Goal: Task Accomplishment & Management: Complete application form

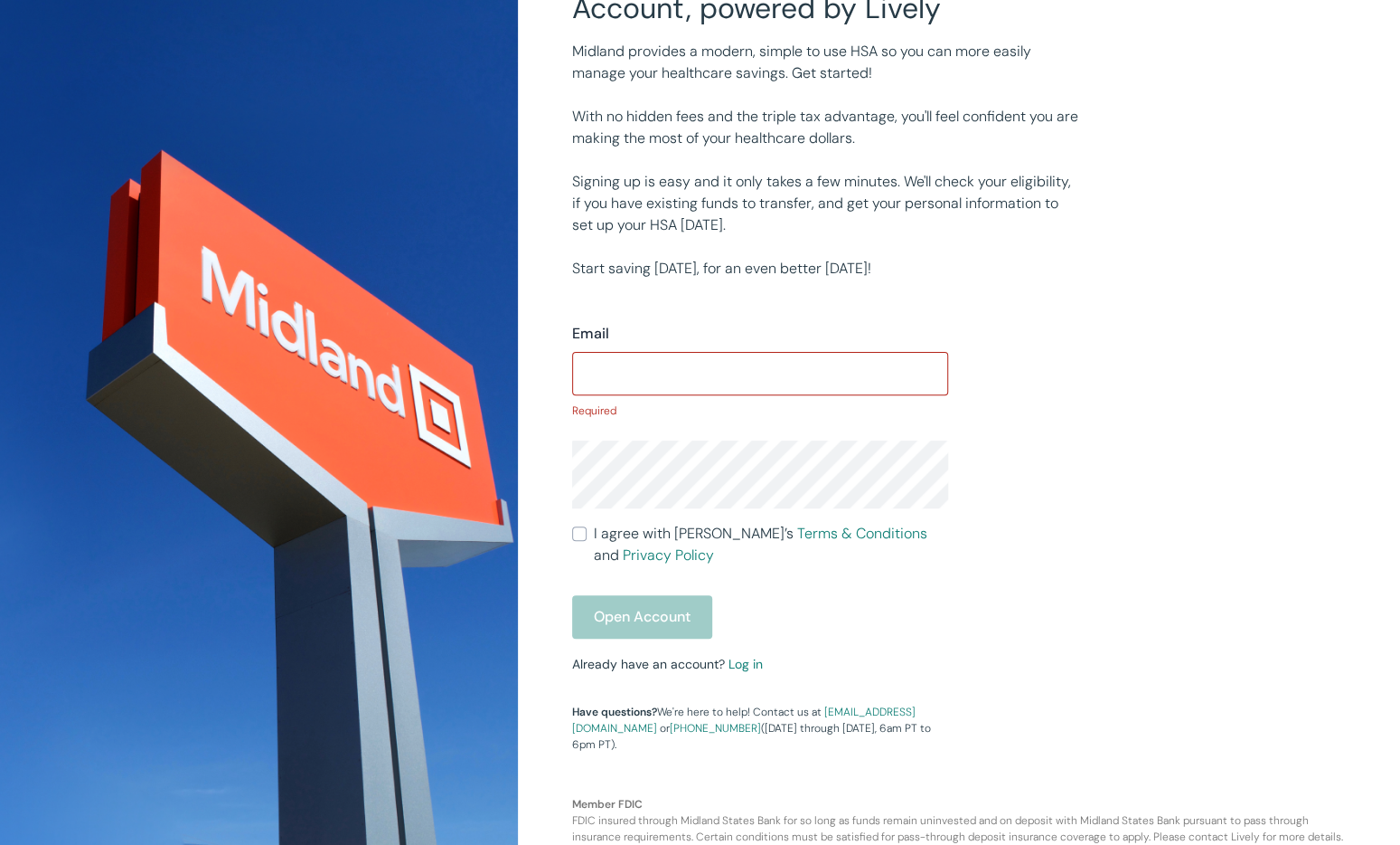
scroll to position [170, 0]
click at [697, 360] on input "Email" at bounding box center [760, 373] width 376 height 36
type input "a"
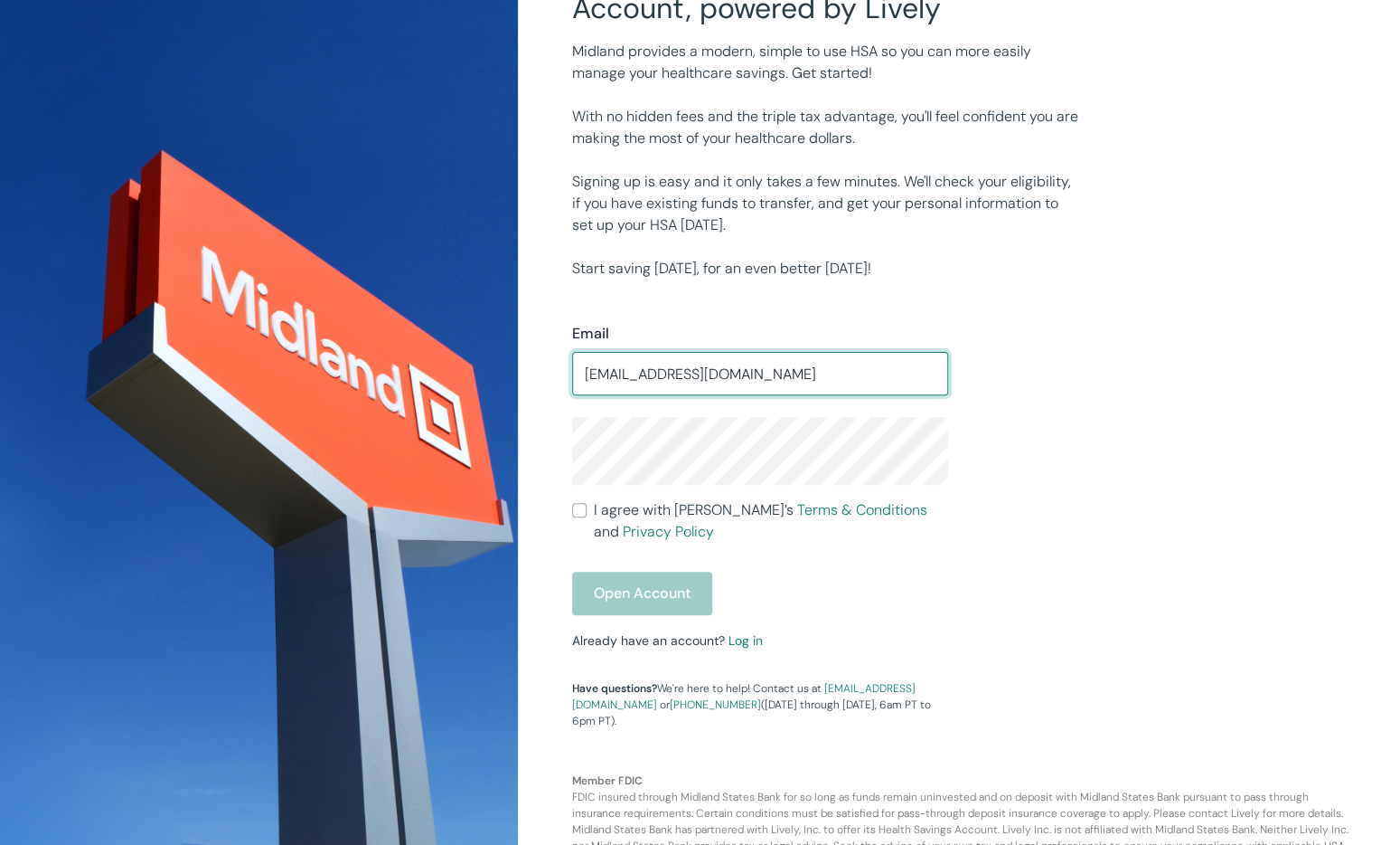
type input "[EMAIL_ADDRESS][DOMAIN_NAME]"
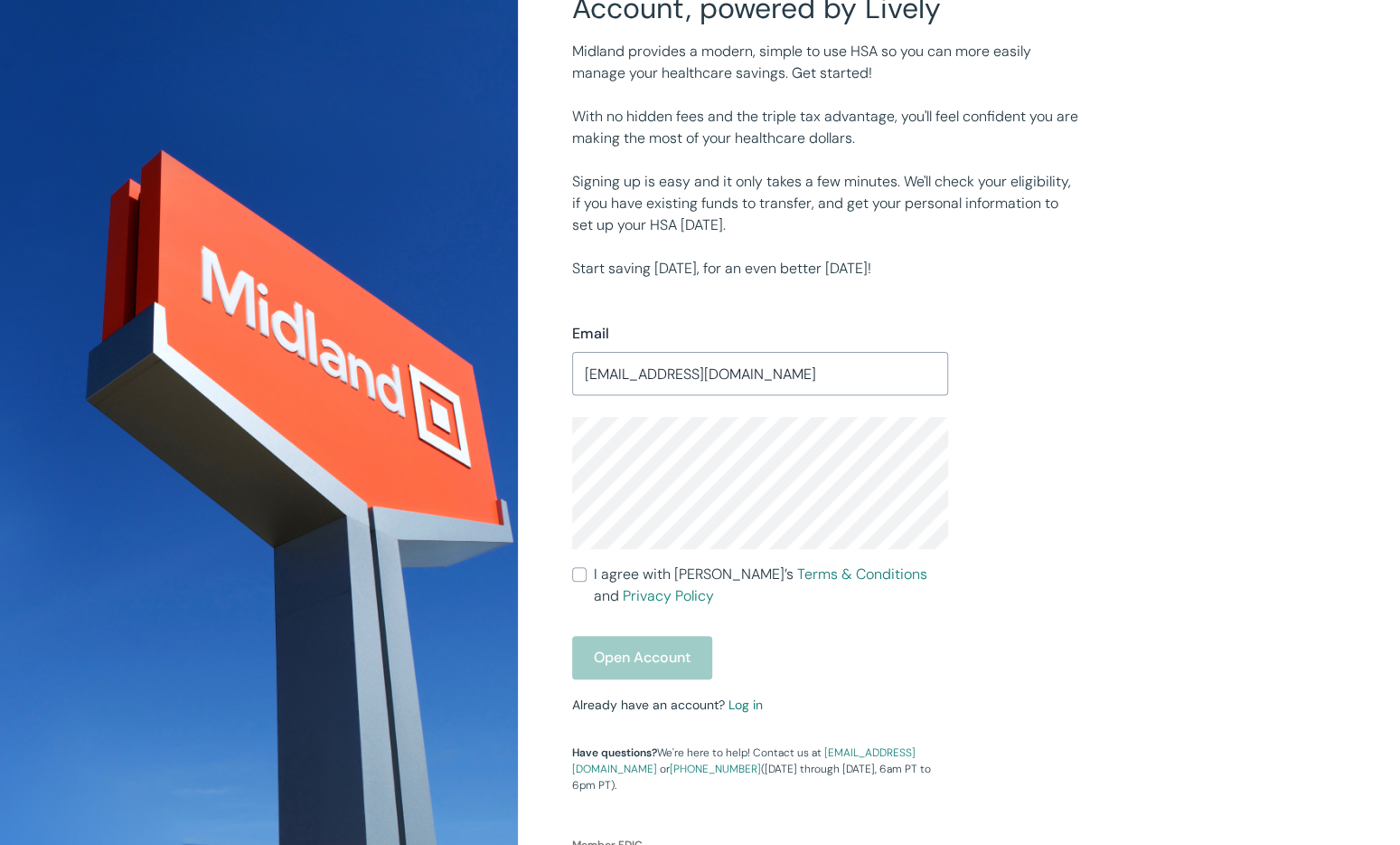
click at [581, 580] on input "I agree with Lively’s Terms & Conditions and Privacy Policy" at bounding box center [579, 574] width 15 height 15
click at [610, 666] on button "Open Account" at bounding box center [642, 657] width 140 height 43
click at [583, 571] on input "I agree with Lively’s Terms & Conditions and Privacy Policy" at bounding box center [579, 574] width 15 height 15
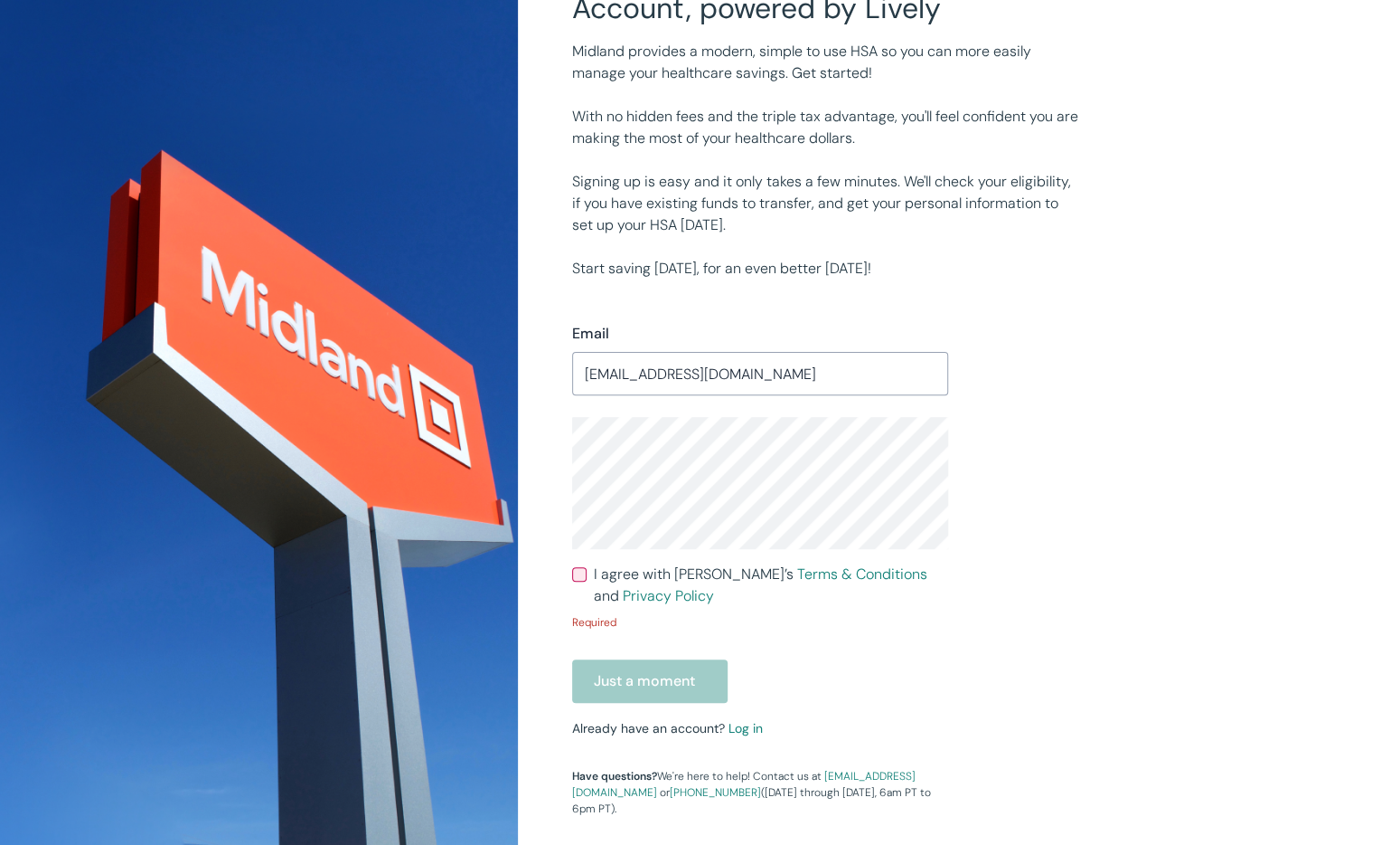
click at [583, 571] on input "I agree with Lively’s Terms & Conditions and Privacy Policy" at bounding box center [579, 574] width 15 height 15
checkbox input "true"
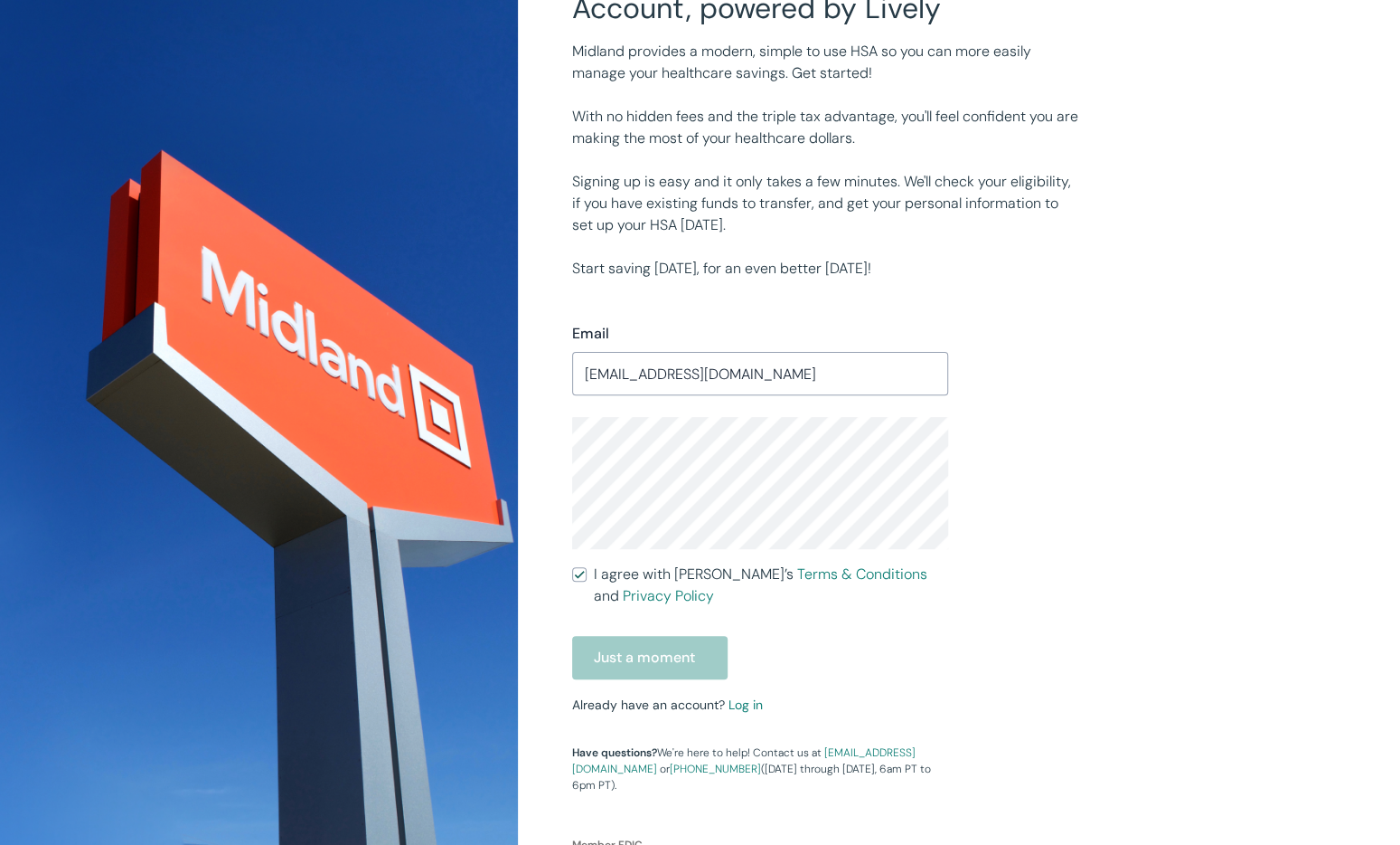
click at [592, 651] on div "Just a moment" at bounding box center [760, 657] width 376 height 43
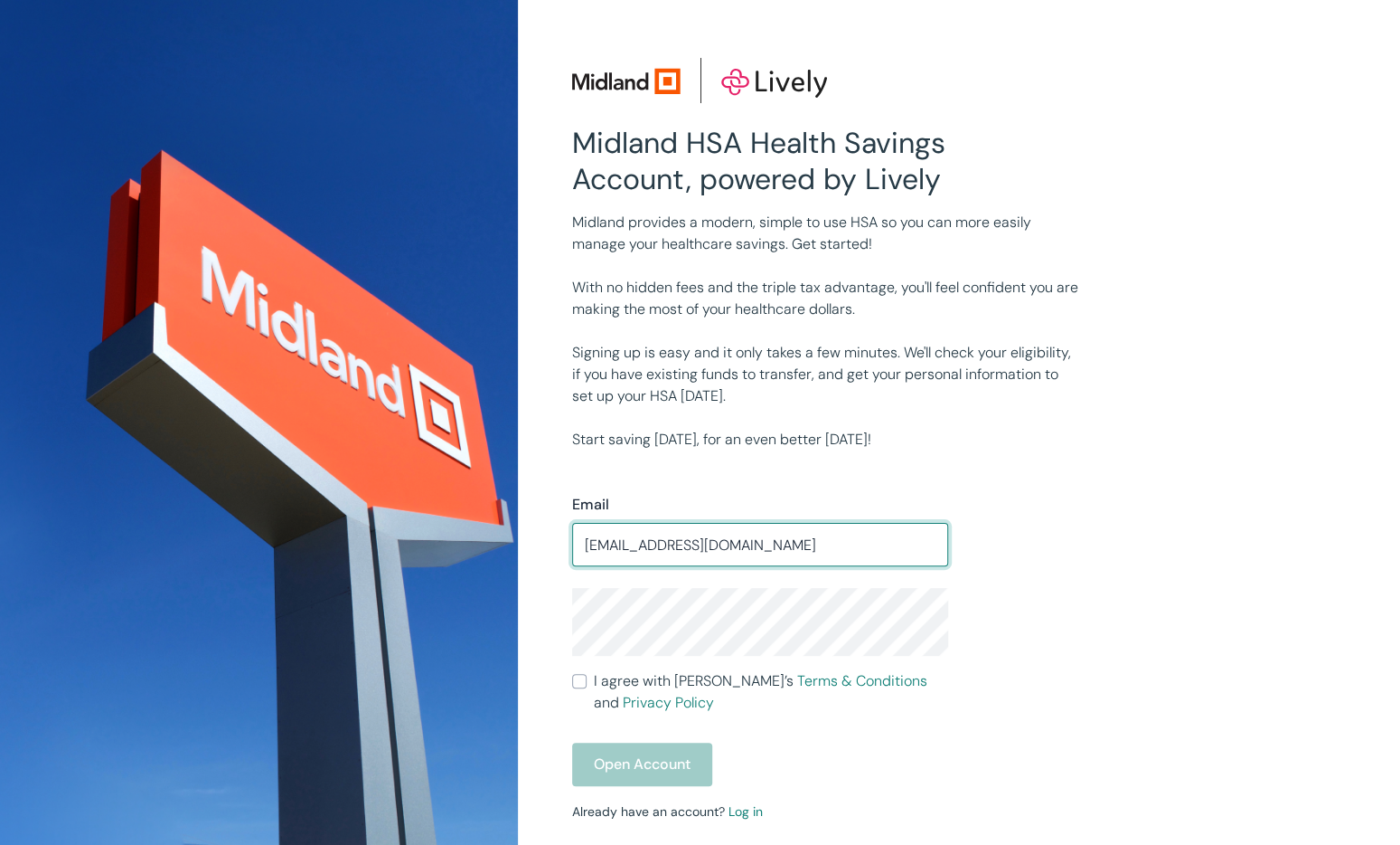
type input "[EMAIL_ADDRESS][DOMAIN_NAME]"
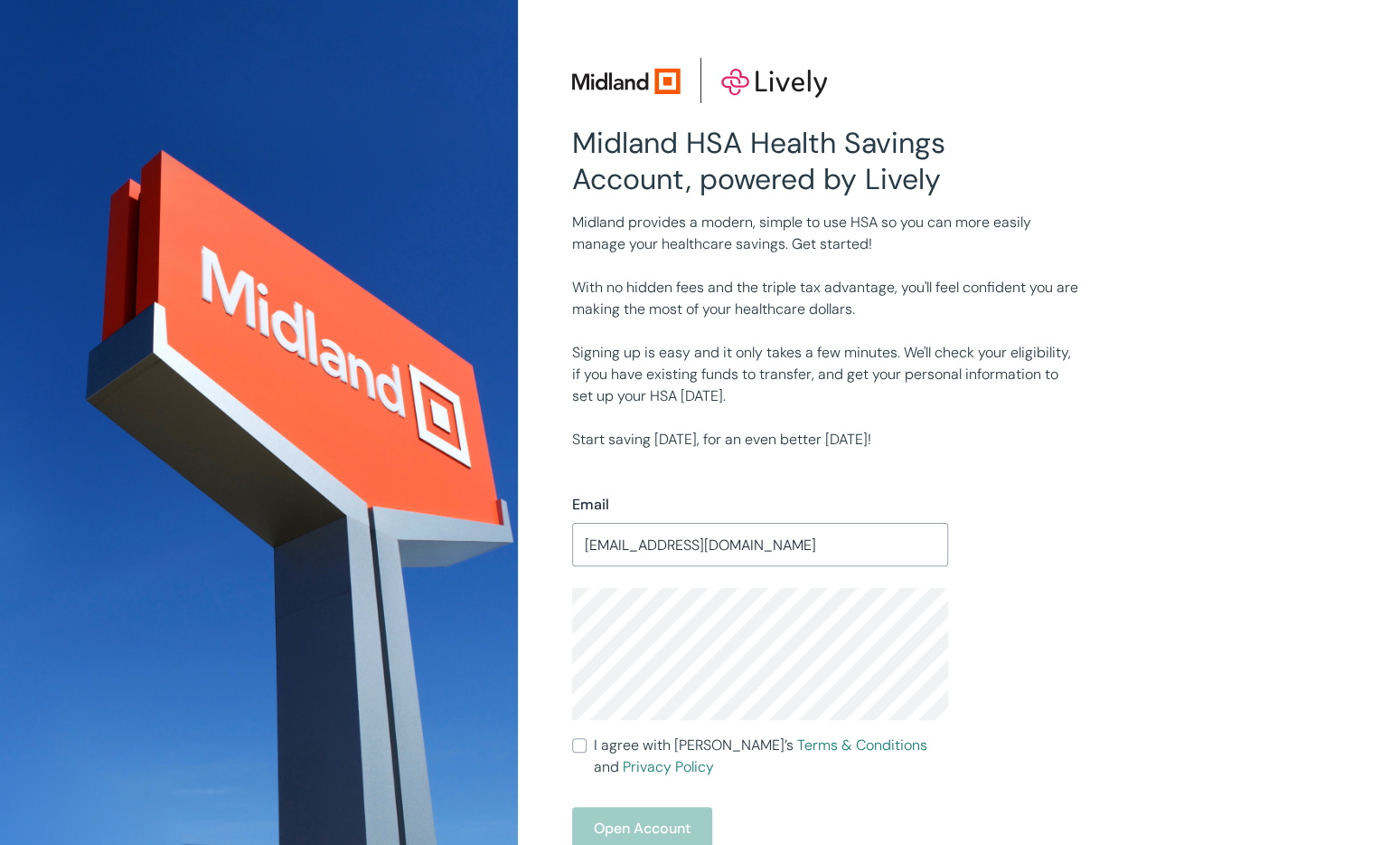
click at [580, 748] on input "I agree with Lively’s Terms & Conditions and Privacy Policy" at bounding box center [579, 745] width 15 height 15
checkbox input "true"
click at [619, 824] on button "Open Account" at bounding box center [642, 827] width 140 height 43
